Goal: Task Accomplishment & Management: Use online tool/utility

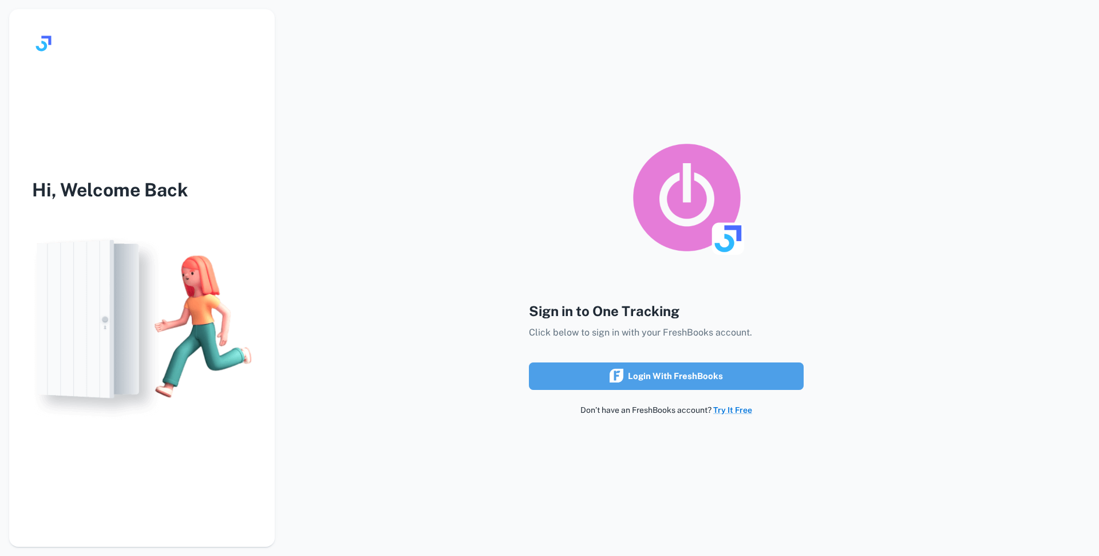
click at [646, 377] on div "Login with FreshBooks" at bounding box center [666, 376] width 113 height 15
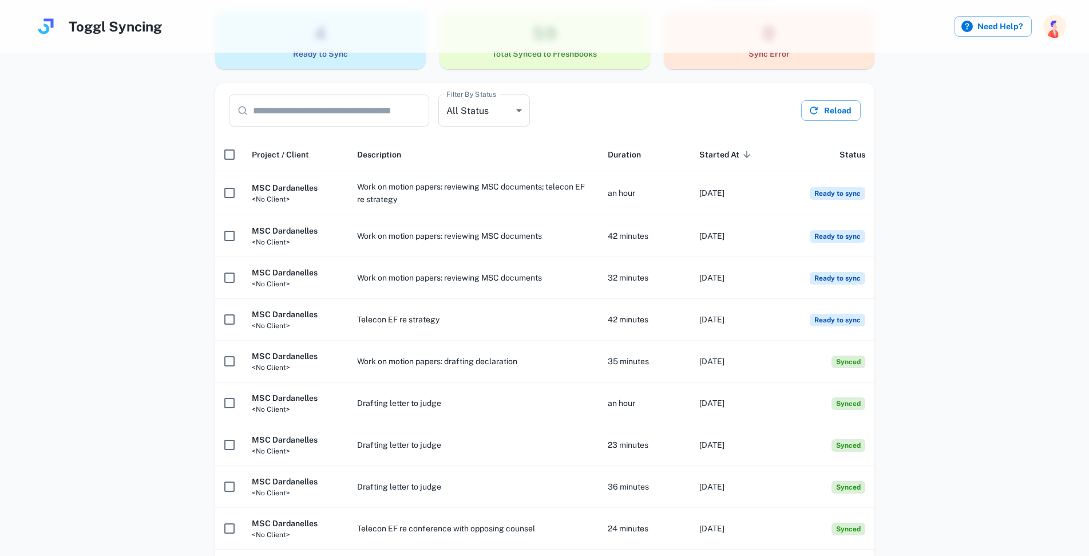
scroll to position [114, 0]
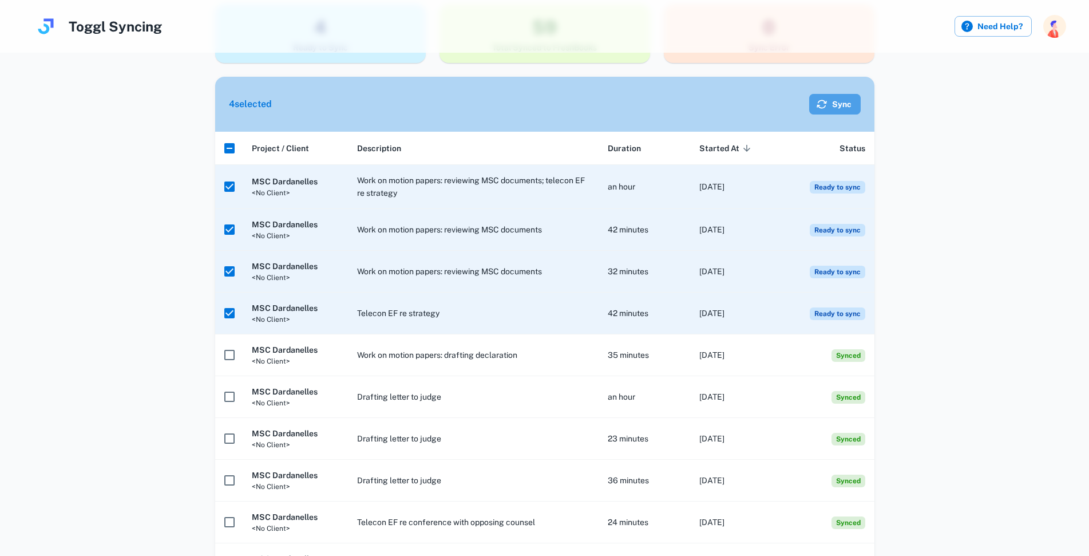
click at [842, 100] on button "Sync" at bounding box center [835, 104] width 52 height 21
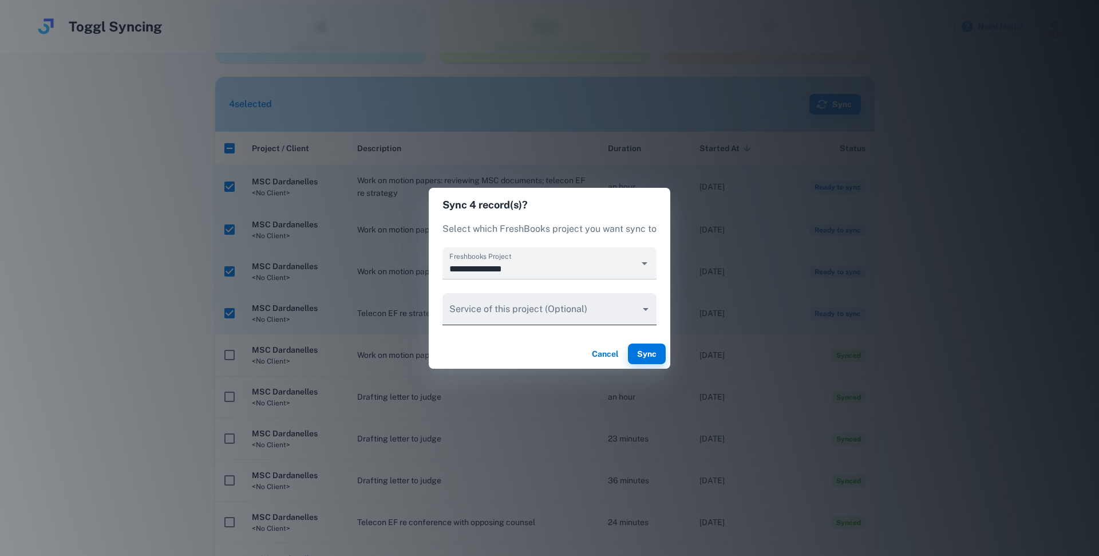
click at [635, 308] on body "Toggl Syncing Need Help? Hi John , Welcome back Syncing Toggl time tracking to …" at bounding box center [549, 164] width 1099 height 556
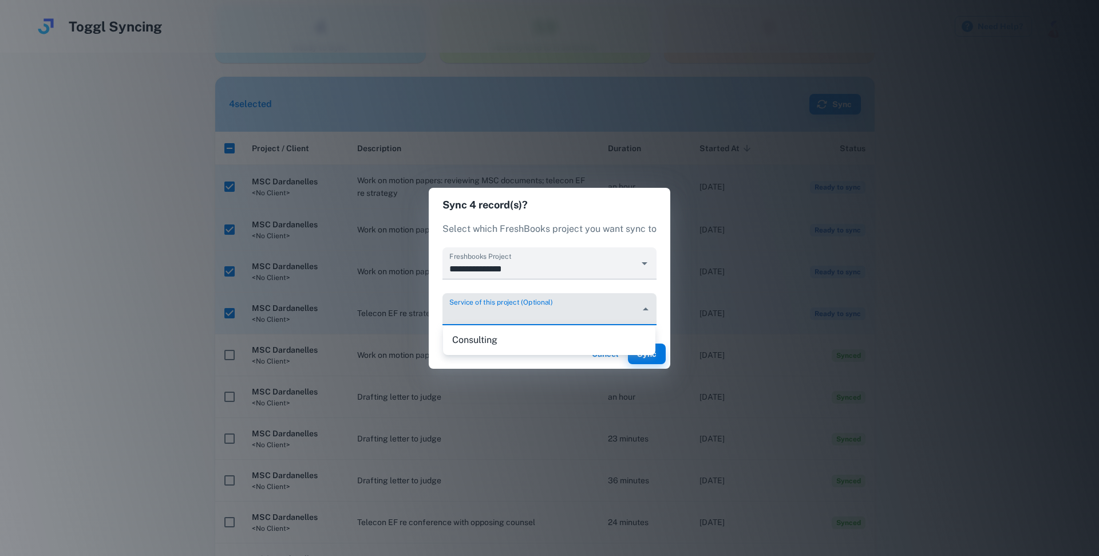
click at [523, 343] on li "Consulting" at bounding box center [549, 340] width 212 height 21
type input "********"
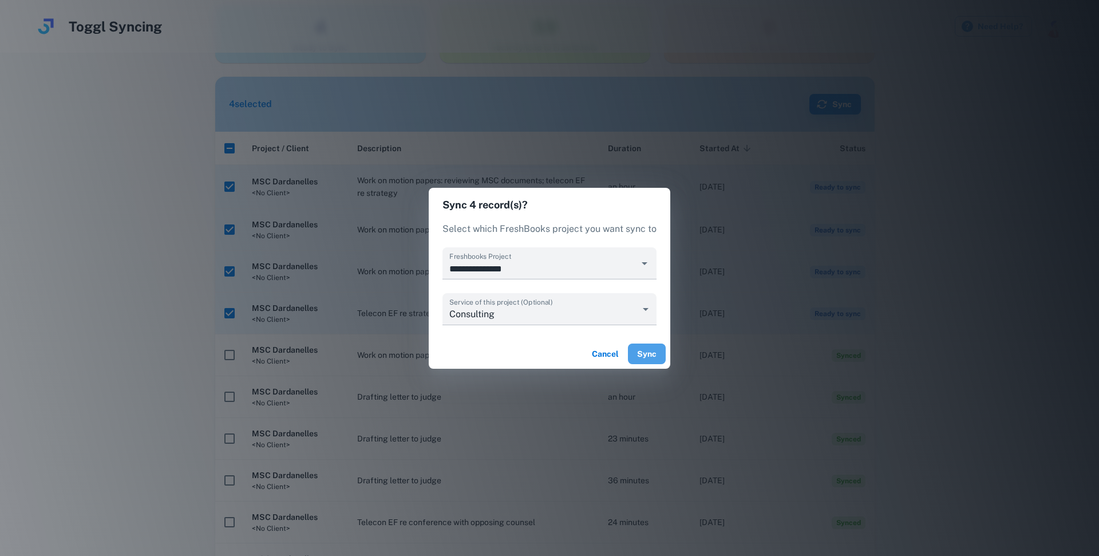
click at [646, 355] on button "Sync" at bounding box center [647, 353] width 38 height 21
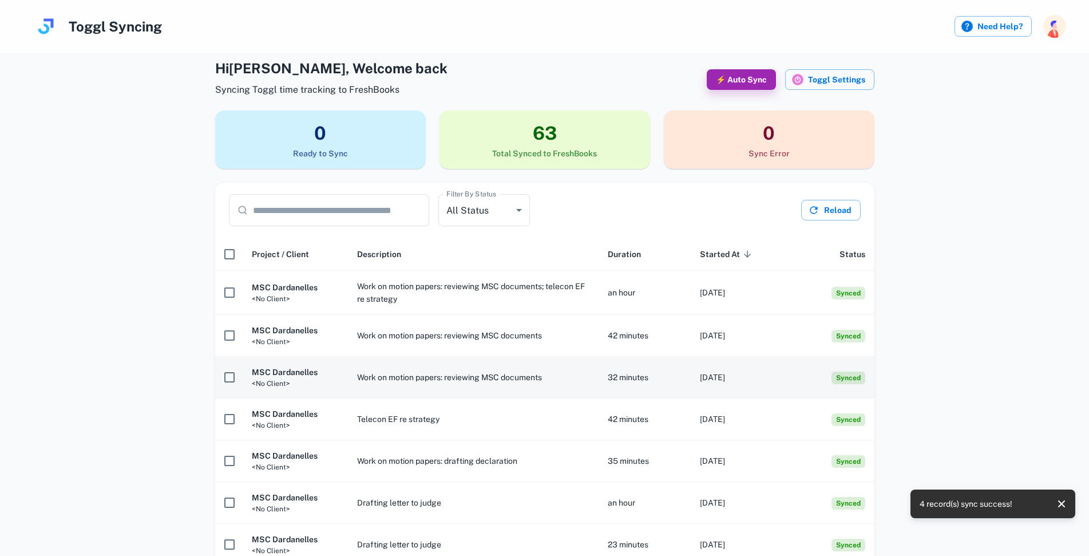
scroll to position [0, 0]
